Goal: Information Seeking & Learning: Find contact information

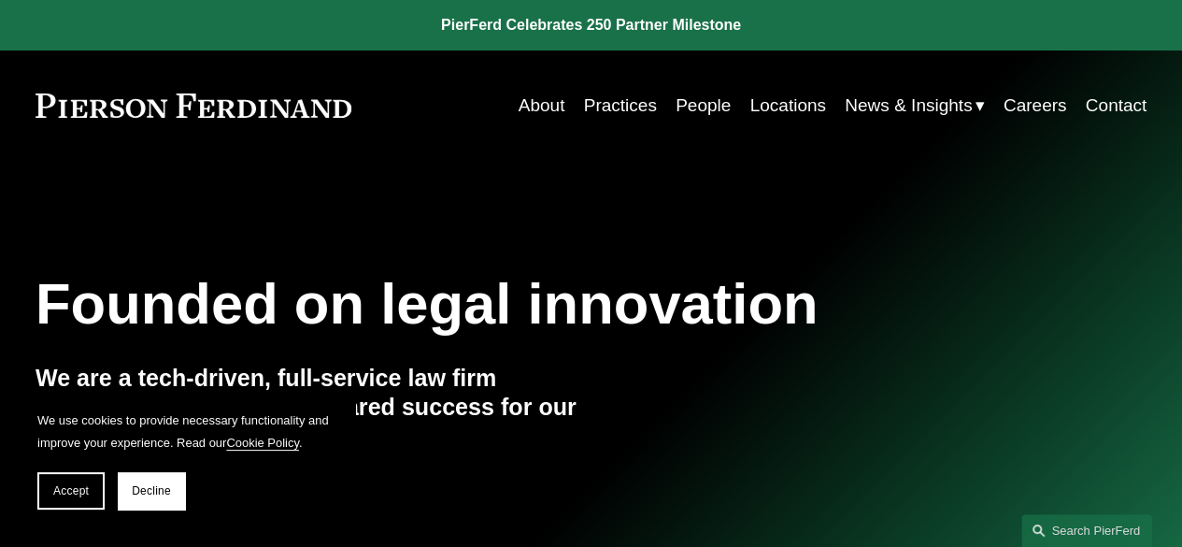
click at [750, 106] on link "Locations" at bounding box center [787, 106] width 76 height 36
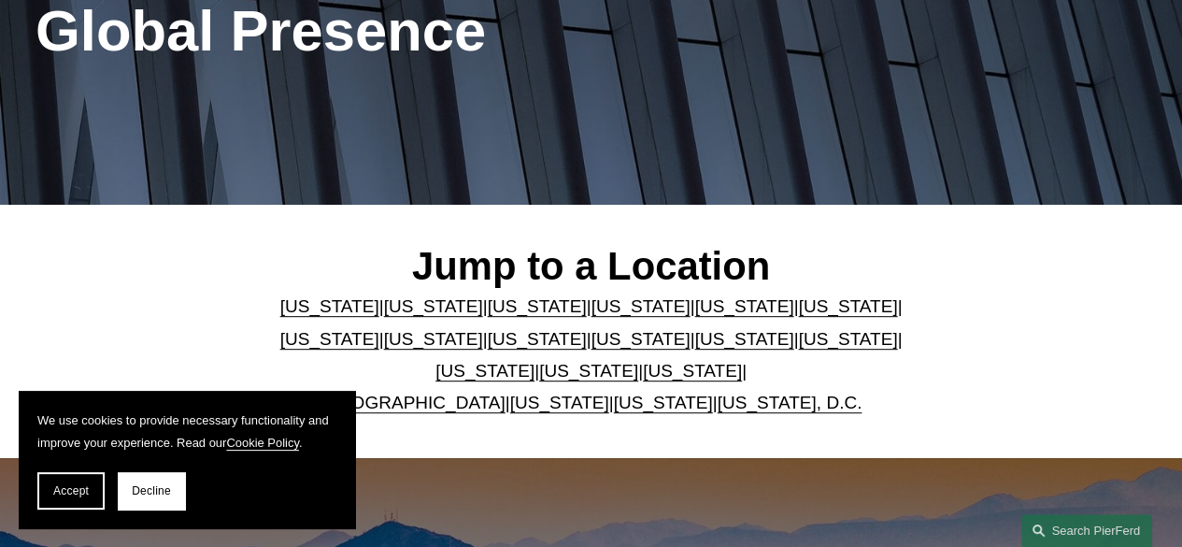
scroll to position [280, 0]
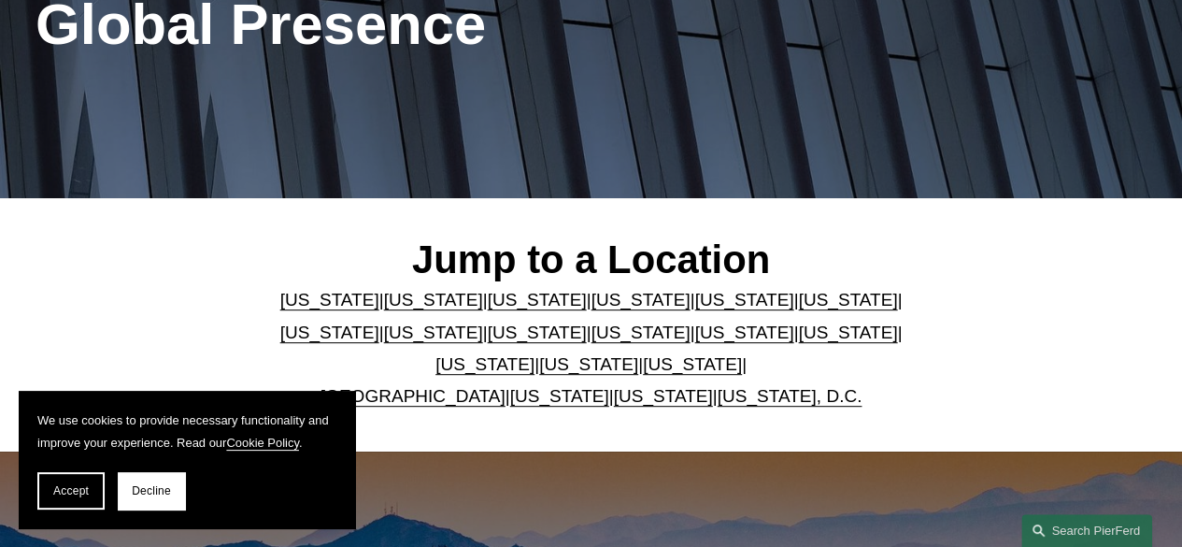
click at [413, 302] on link "[US_STATE]" at bounding box center [433, 300] width 99 height 20
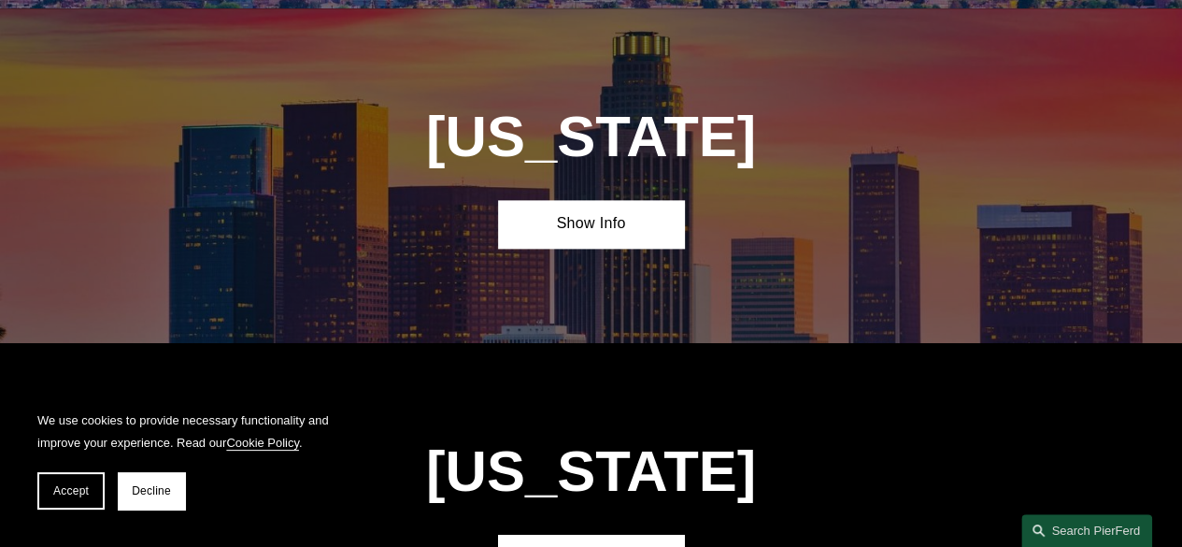
scroll to position [1075, 0]
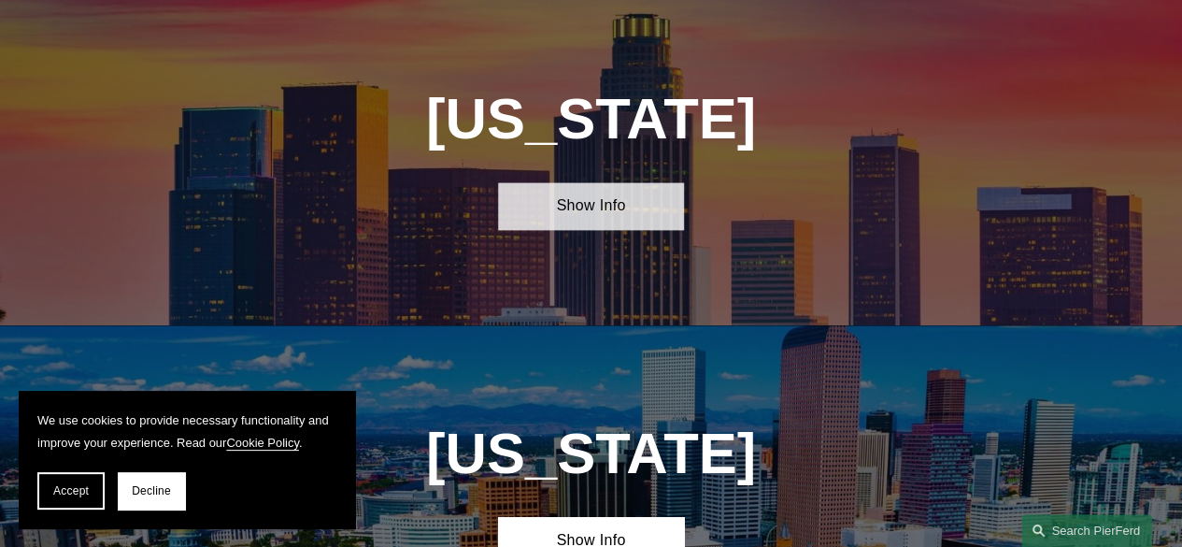
click at [585, 218] on link "Show Info" at bounding box center [590, 206] width 185 height 48
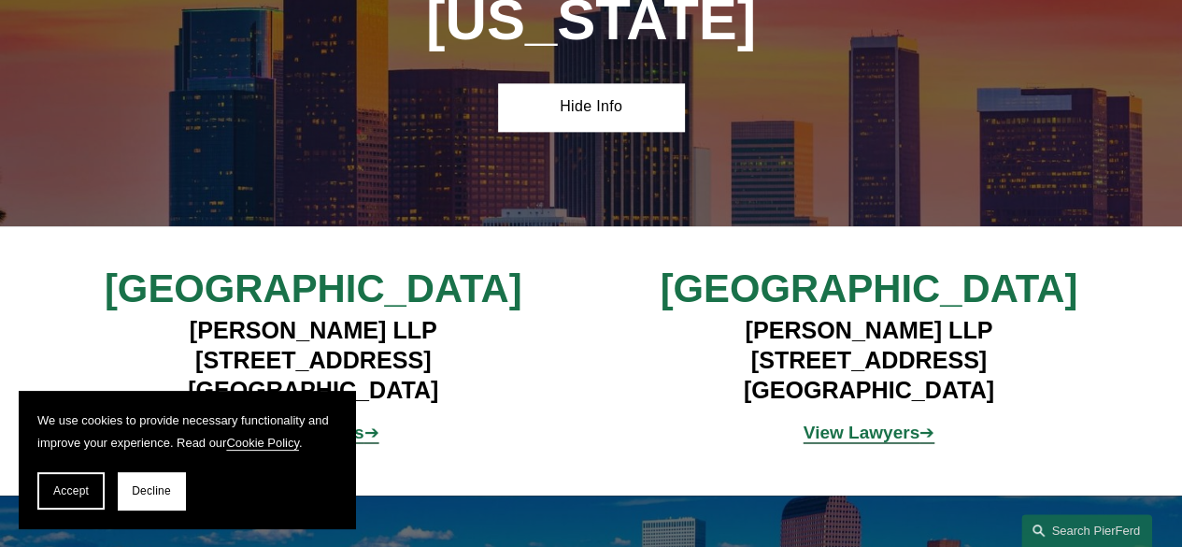
scroll to position [1262, 0]
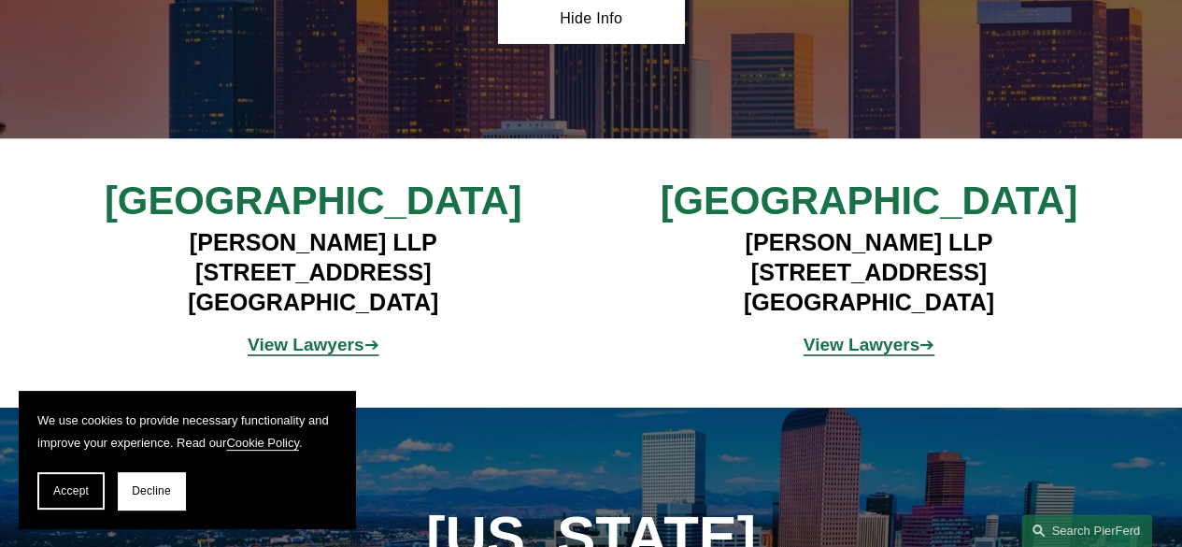
click at [841, 354] on strong "View Lawyers" at bounding box center [862, 344] width 116 height 20
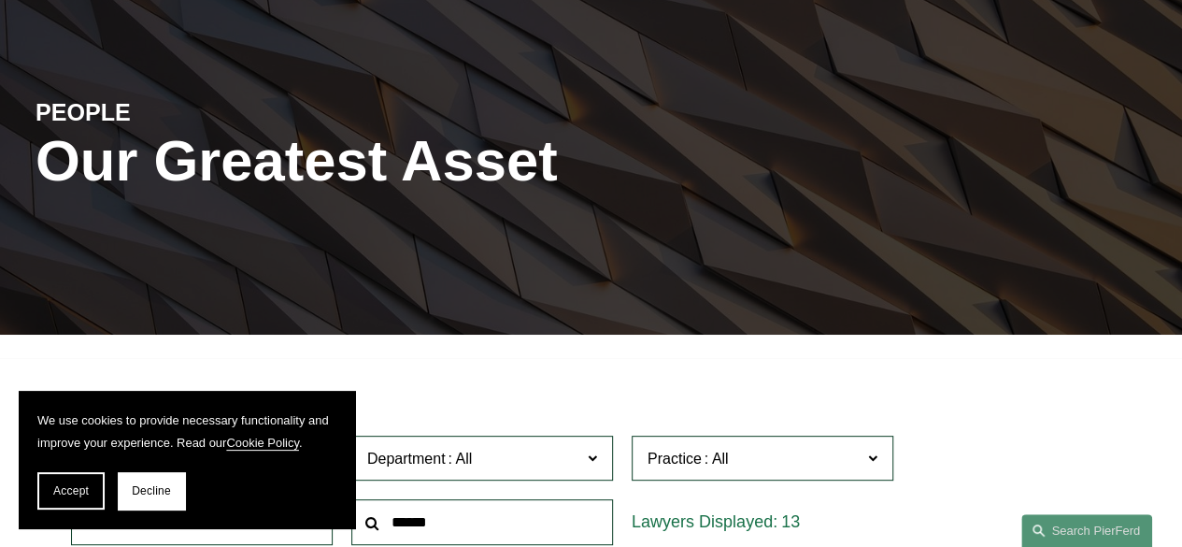
scroll to position [280, 0]
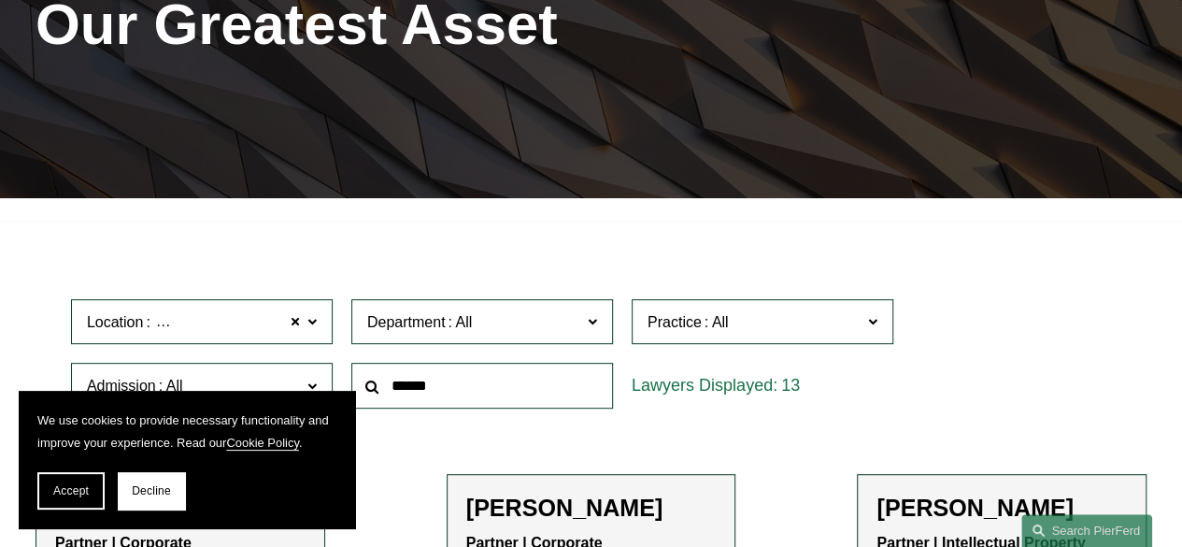
click at [145, 500] on button "Decline" at bounding box center [151, 490] width 67 height 37
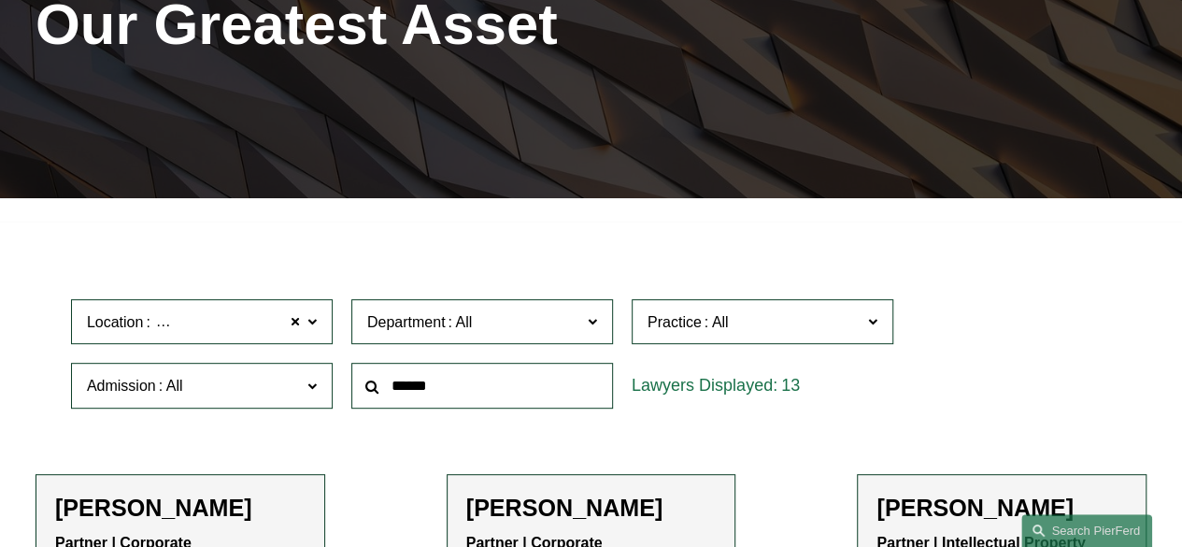
click at [430, 334] on span "Department" at bounding box center [474, 321] width 214 height 25
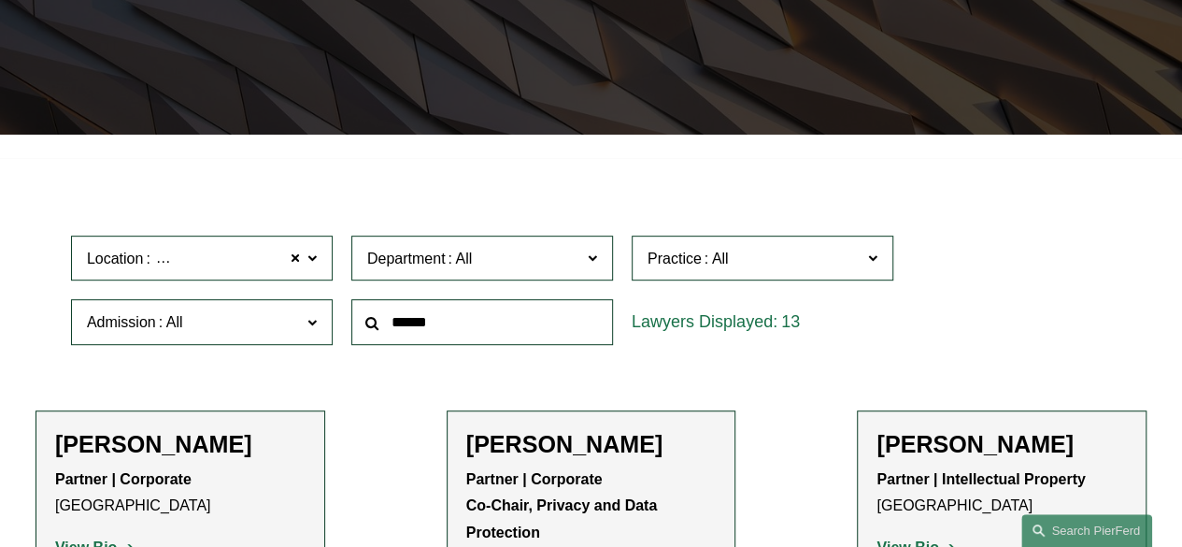
scroll to position [374, 0]
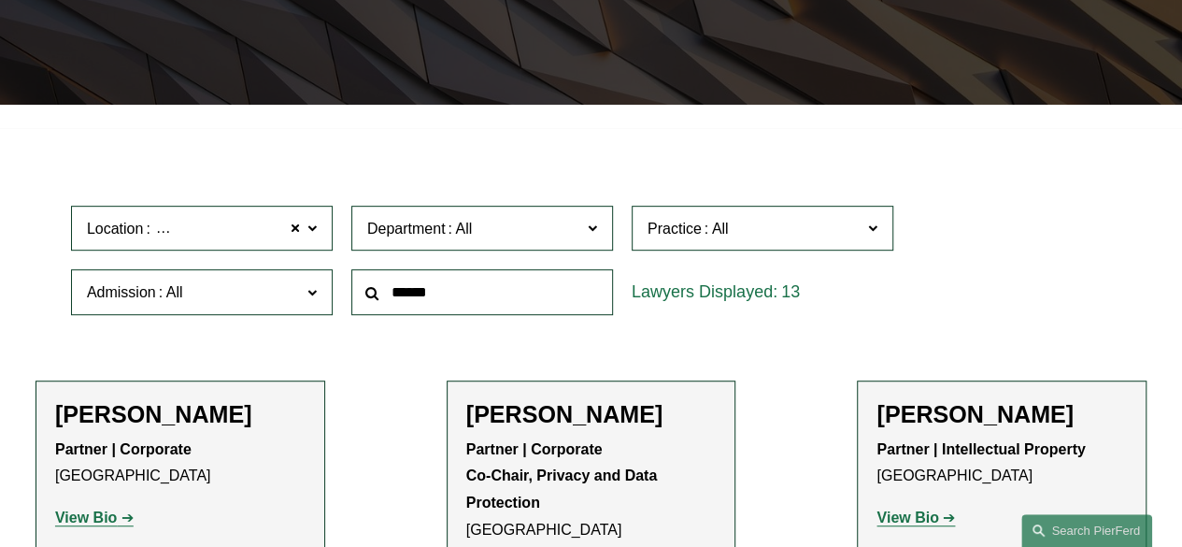
click at [679, 235] on span "Practice" at bounding box center [675, 229] width 54 height 16
click at [0, 0] on link "Franchising" at bounding box center [0, 0] width 0 height 0
